Goal: Information Seeking & Learning: Learn about a topic

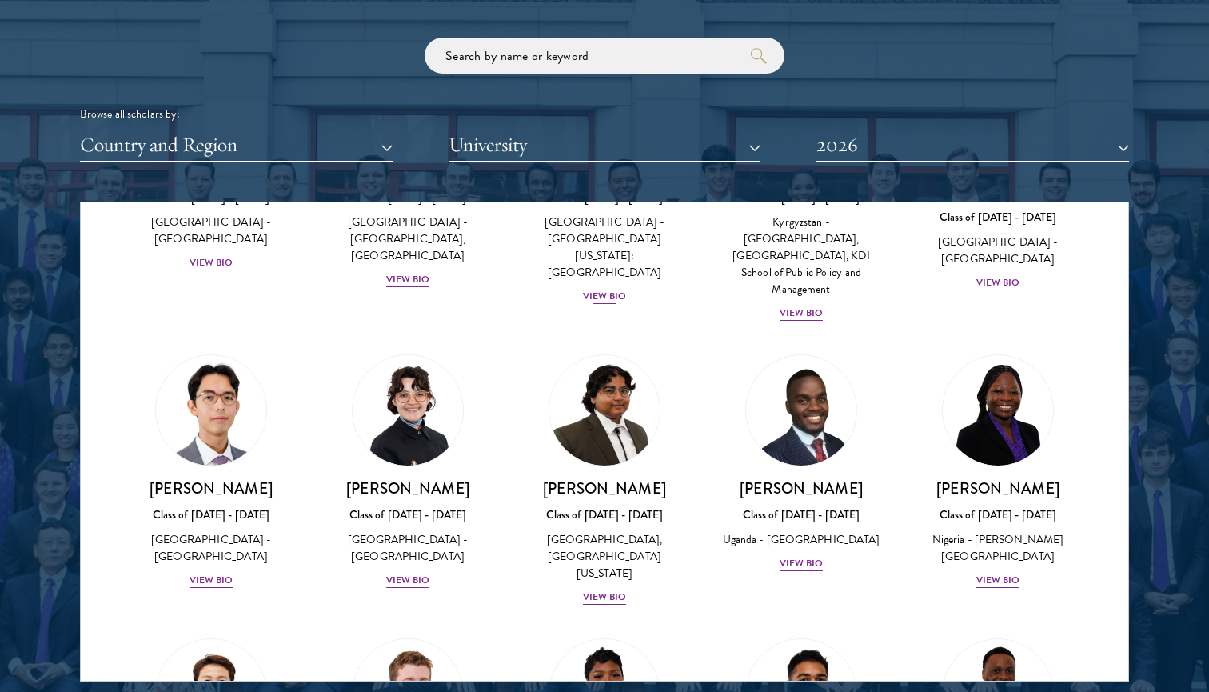
scroll to position [232, 0]
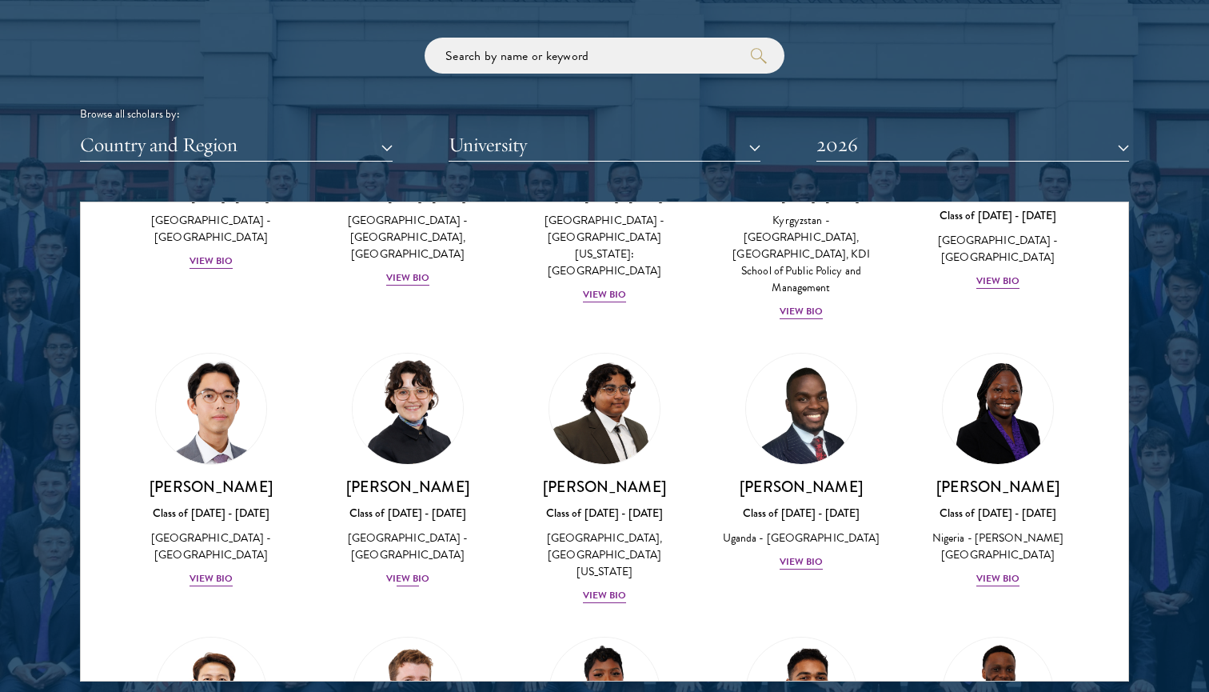
click at [419, 363] on img at bounding box center [408, 409] width 122 height 122
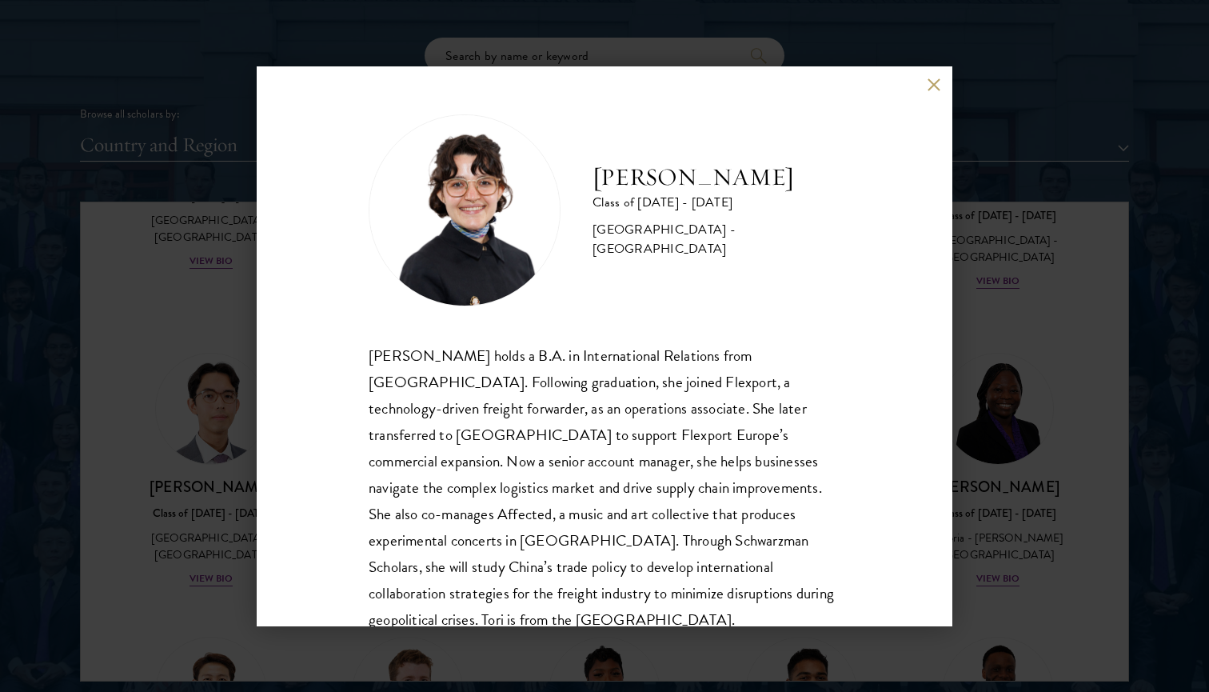
drag, startPoint x: 618, startPoint y: 230, endPoint x: 809, endPoint y: 244, distance: 191.6
click at [809, 244] on div "[GEOGRAPHIC_DATA] - [GEOGRAPHIC_DATA]" at bounding box center [716, 239] width 248 height 38
click at [770, 318] on div "[PERSON_NAME] Class of [DATE] - [DATE] [GEOGRAPHIC_DATA] - [GEOGRAPHIC_DATA] [P…" at bounding box center [605, 373] width 472 height 519
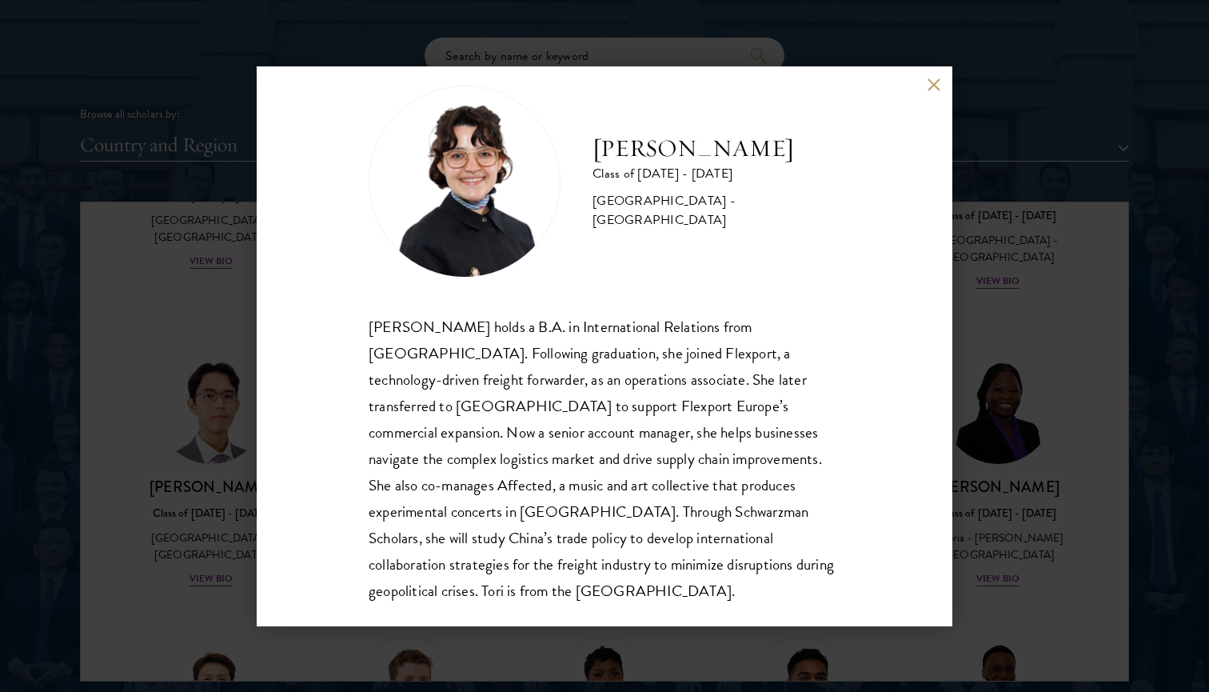
scroll to position [28, 0]
click at [926, 87] on div "[PERSON_NAME] Class of [DATE] - [DATE] [GEOGRAPHIC_DATA] - [GEOGRAPHIC_DATA] [P…" at bounding box center [605, 346] width 696 height 560
click at [933, 87] on button at bounding box center [934, 85] width 14 height 14
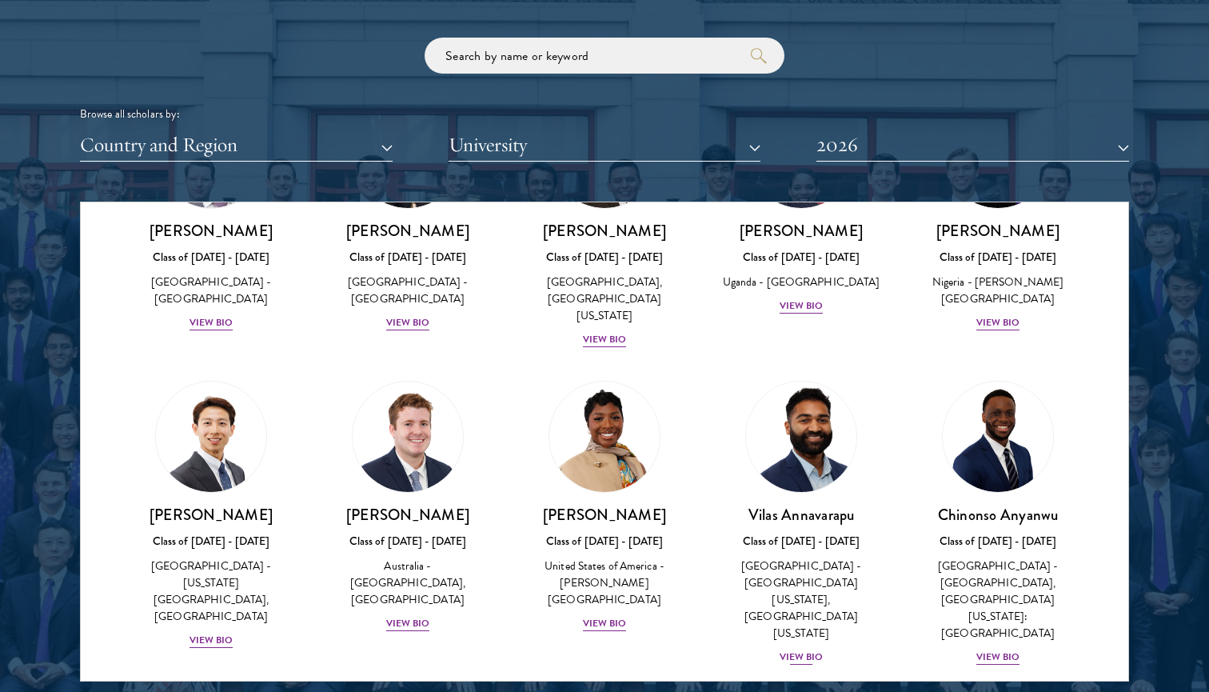
scroll to position [488, 0]
click at [424, 417] on img at bounding box center [408, 436] width 122 height 122
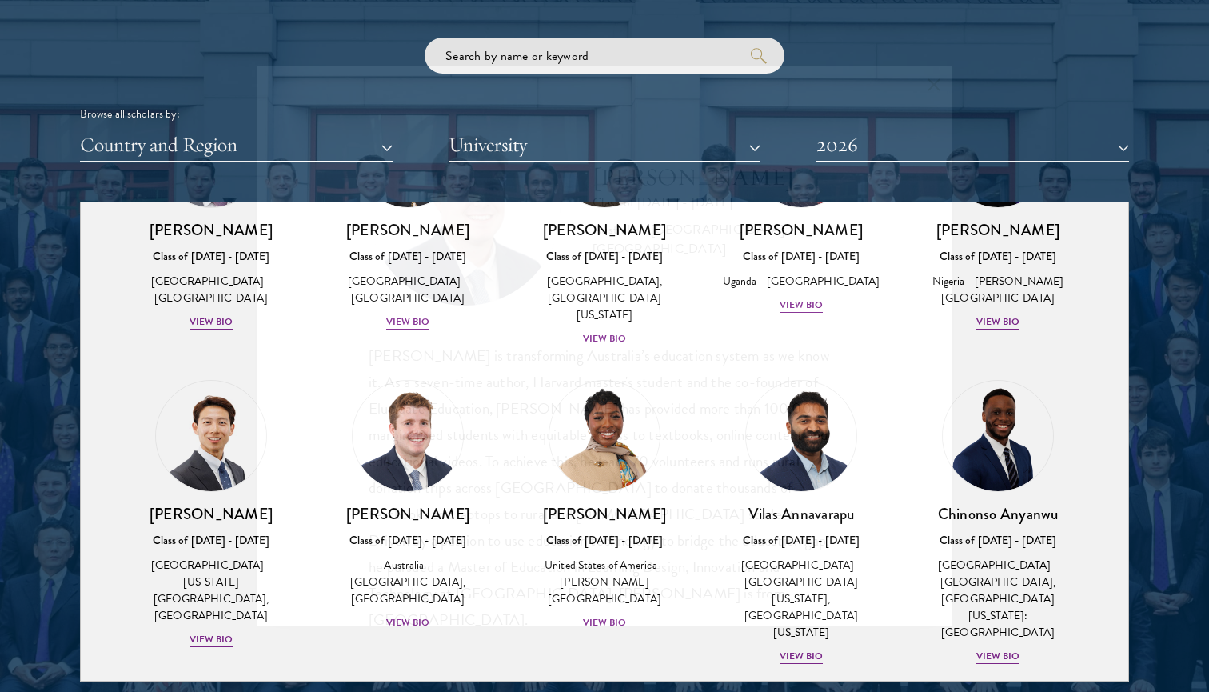
click at [424, 417] on div "[PERSON_NAME] is transforming Australia’s education system as we know it. As a …" at bounding box center [605, 487] width 472 height 291
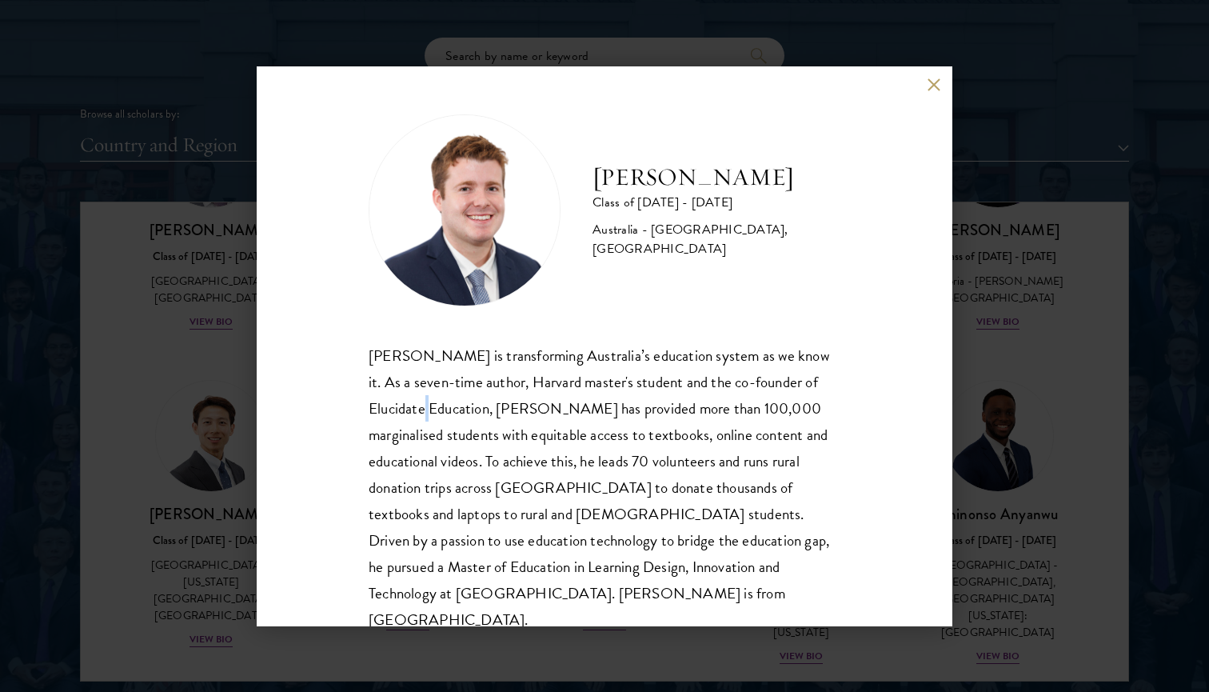
click at [583, 403] on div "[PERSON_NAME] is transforming Australia’s education system as we know it. As a …" at bounding box center [605, 487] width 472 height 291
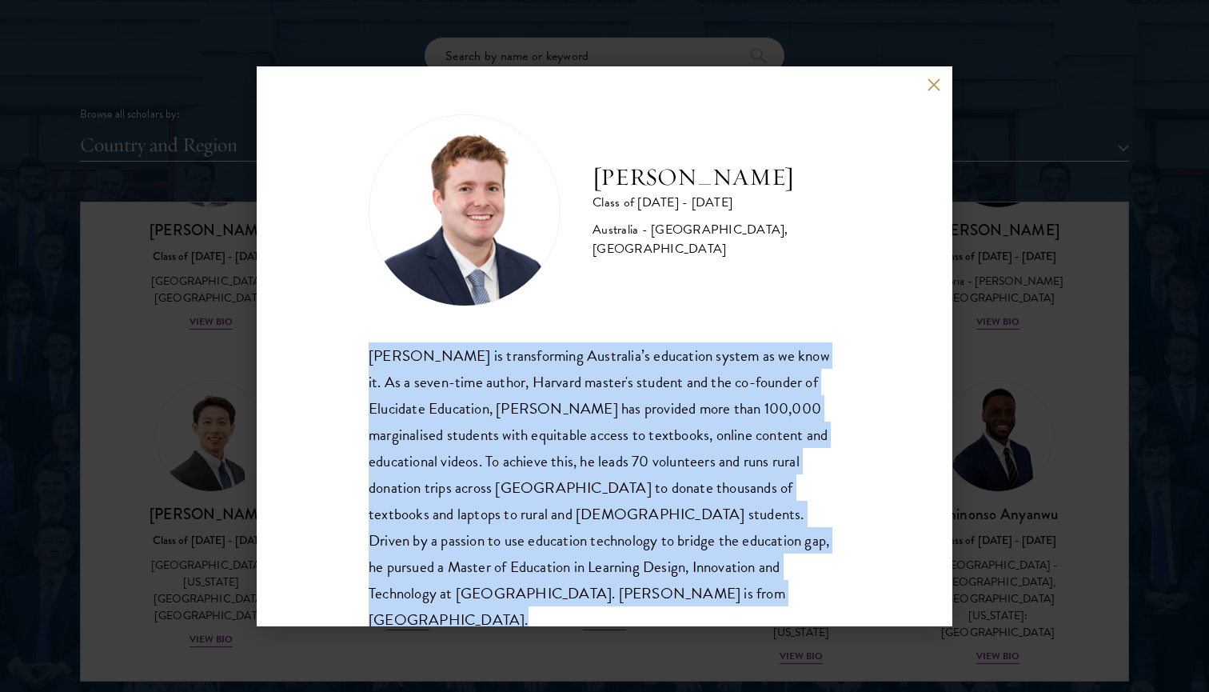
click at [583, 403] on div "[PERSON_NAME] is transforming Australia’s education system as we know it. As a …" at bounding box center [605, 487] width 472 height 291
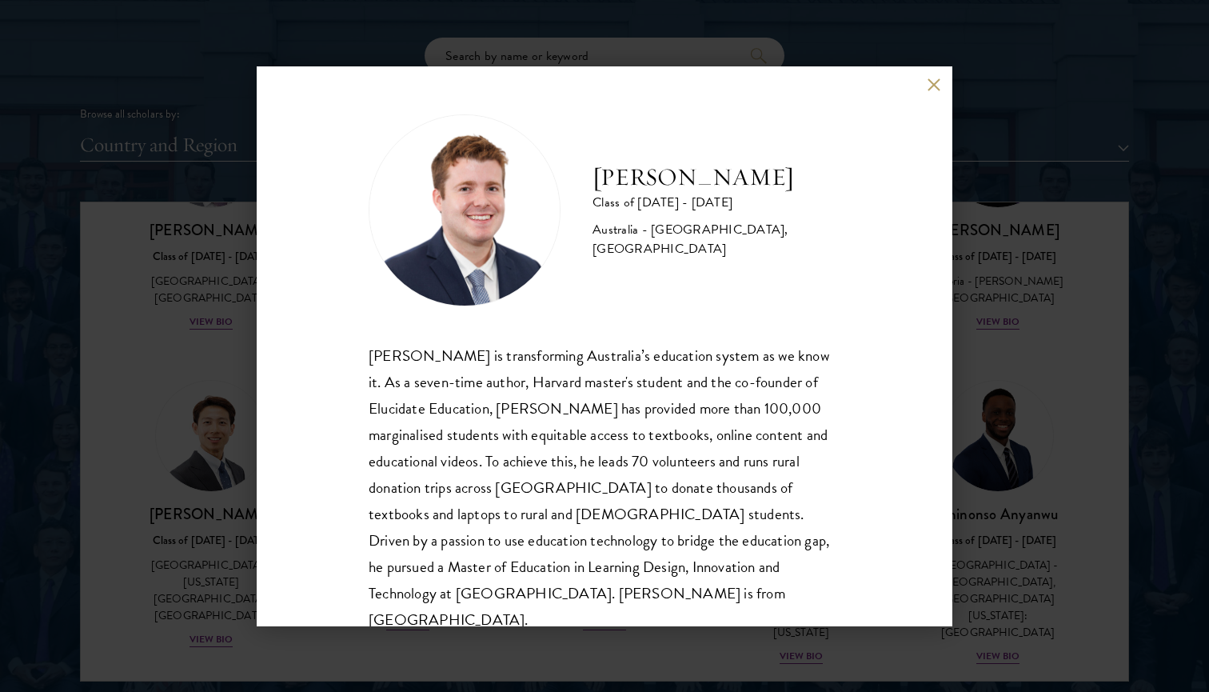
click at [928, 86] on button at bounding box center [934, 85] width 14 height 14
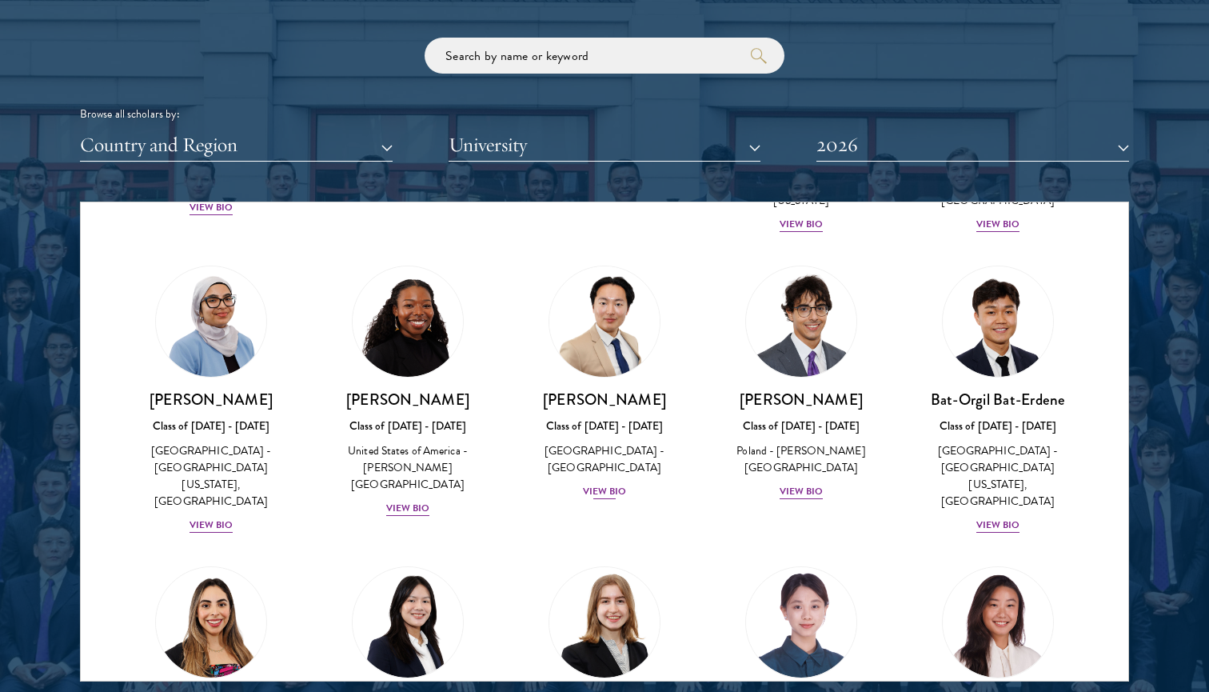
scroll to position [961, 0]
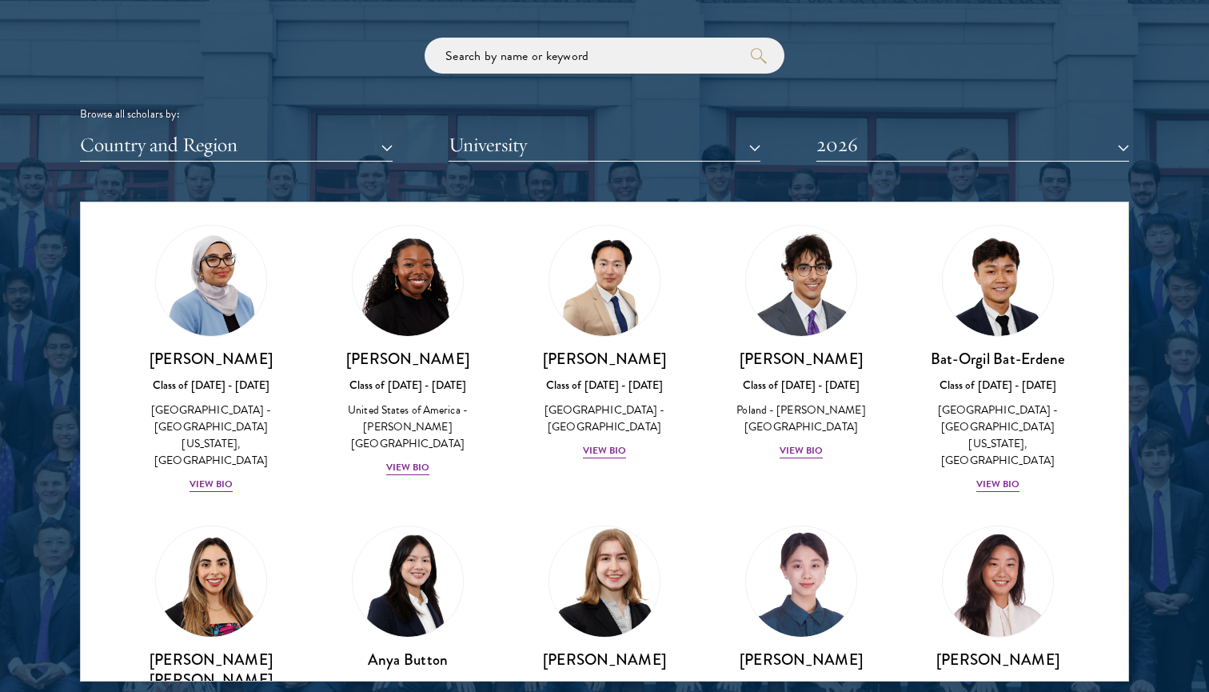
click at [616, 520] on img at bounding box center [605, 581] width 122 height 122
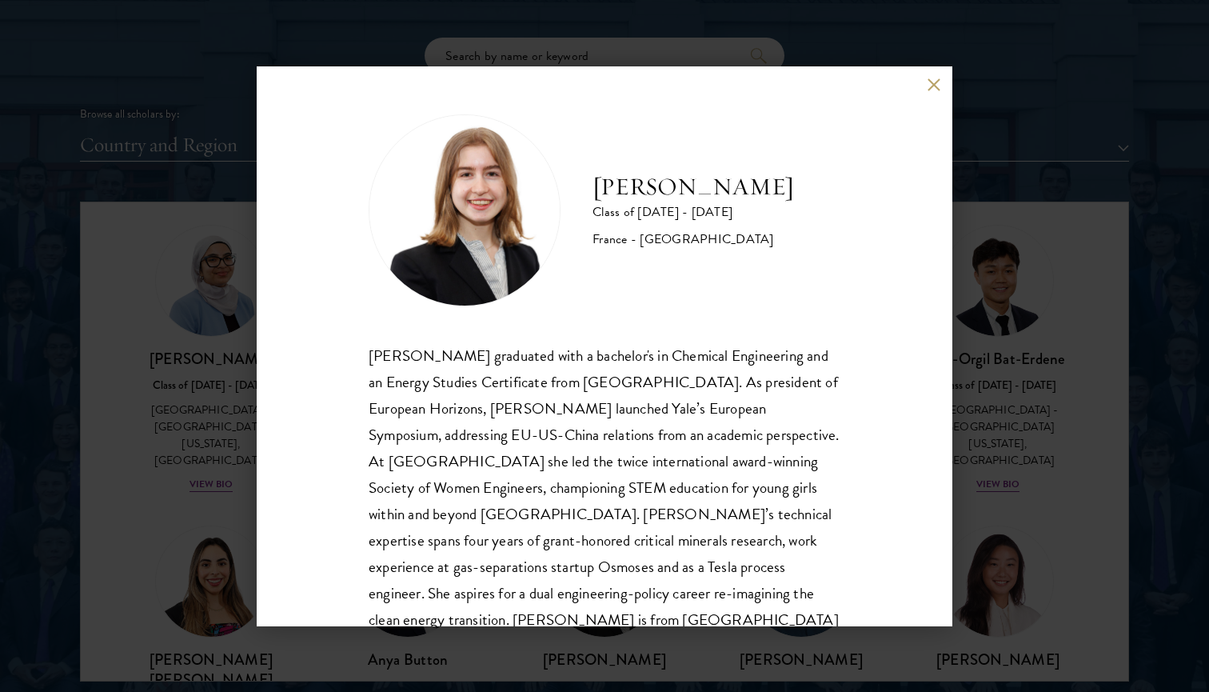
scroll to position [26, 0]
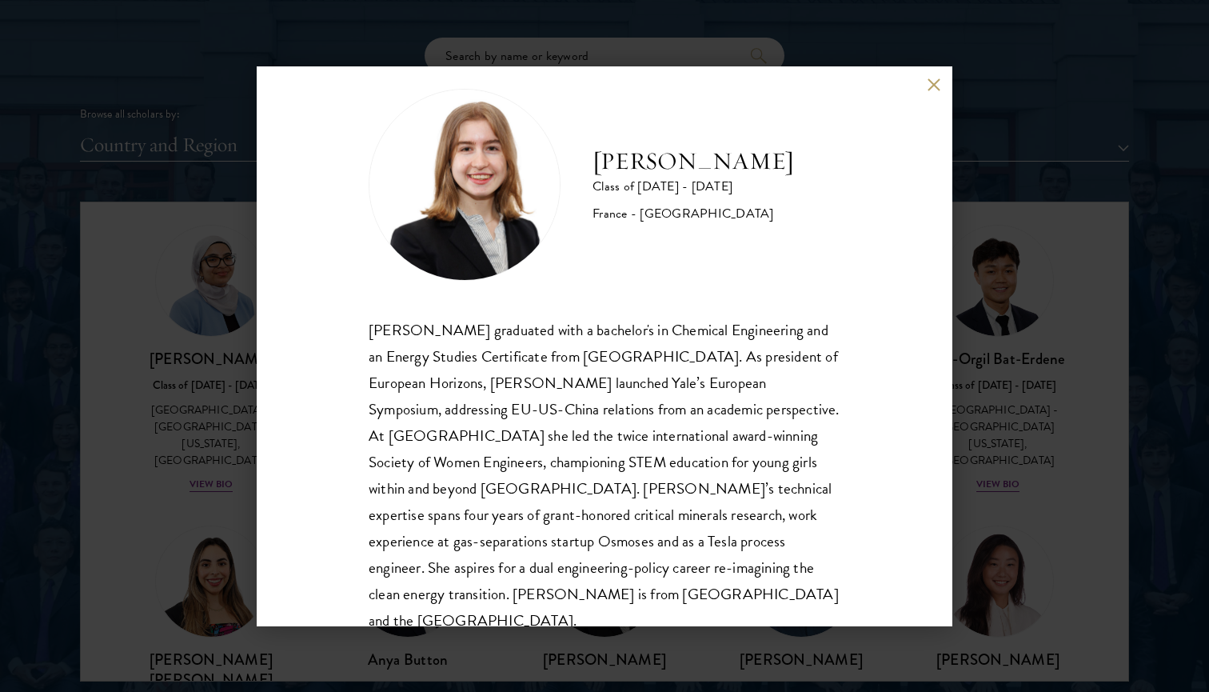
click at [932, 90] on button at bounding box center [934, 85] width 14 height 14
